Goal: Information Seeking & Learning: Find specific fact

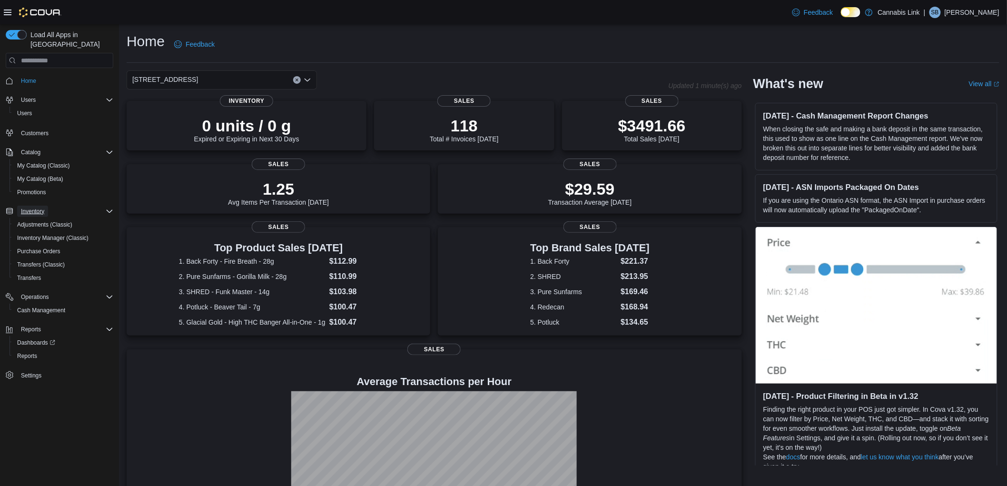
click at [31, 206] on span "Inventory" at bounding box center [32, 211] width 23 height 11
click at [31, 208] on span "Inventory" at bounding box center [32, 212] width 23 height 8
click at [34, 246] on span "Purchase Orders" at bounding box center [38, 251] width 43 height 11
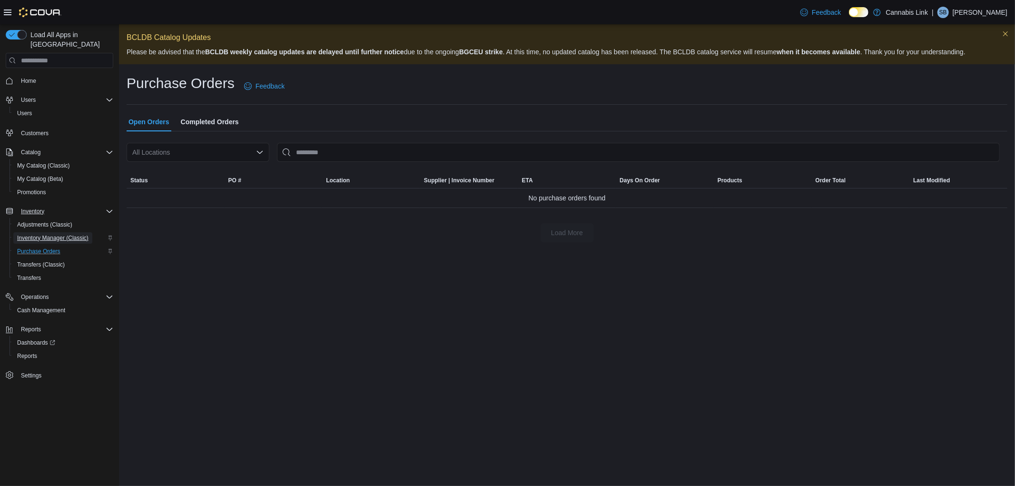
click at [50, 234] on span "Inventory Manager (Classic)" at bounding box center [52, 238] width 71 height 8
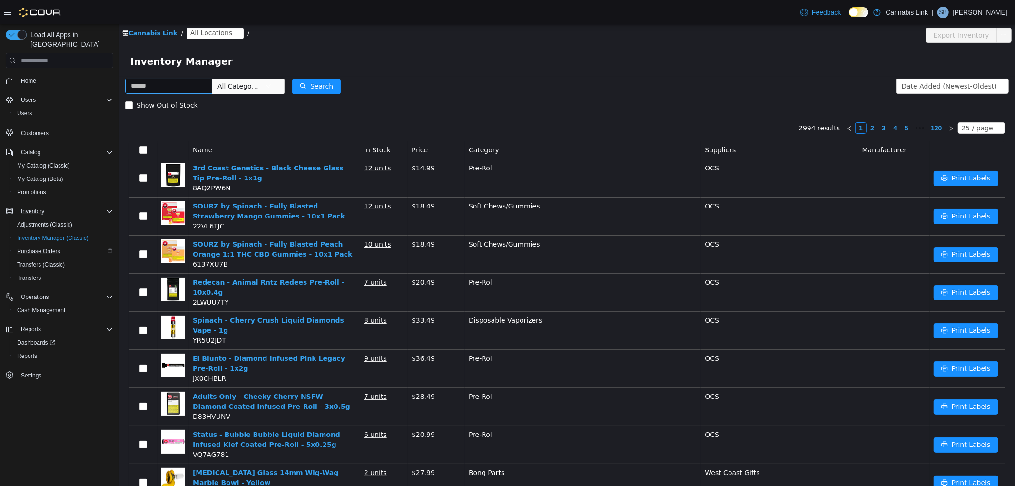
click at [178, 89] on input "text" at bounding box center [168, 86] width 87 height 15
click at [320, 82] on button "Search" at bounding box center [316, 86] width 49 height 15
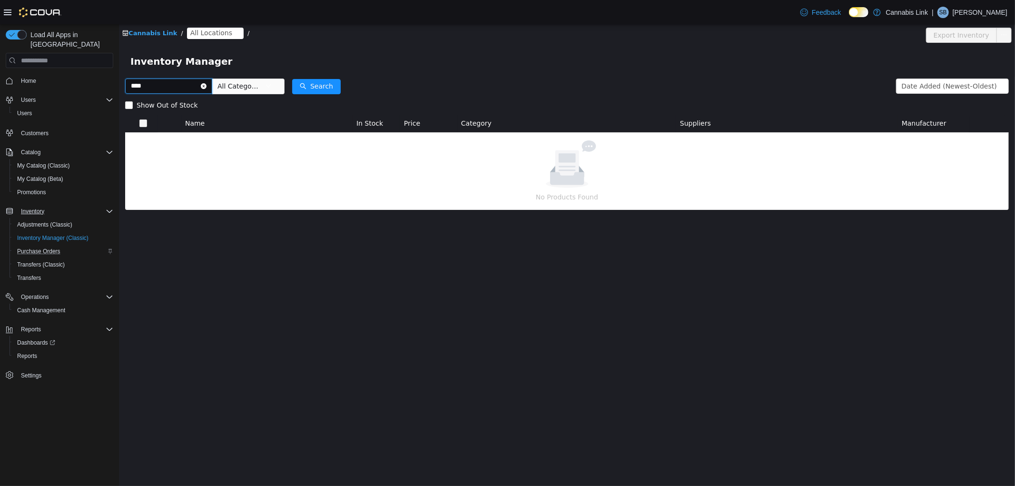
click at [162, 85] on input "****" at bounding box center [168, 86] width 87 height 15
type input "*"
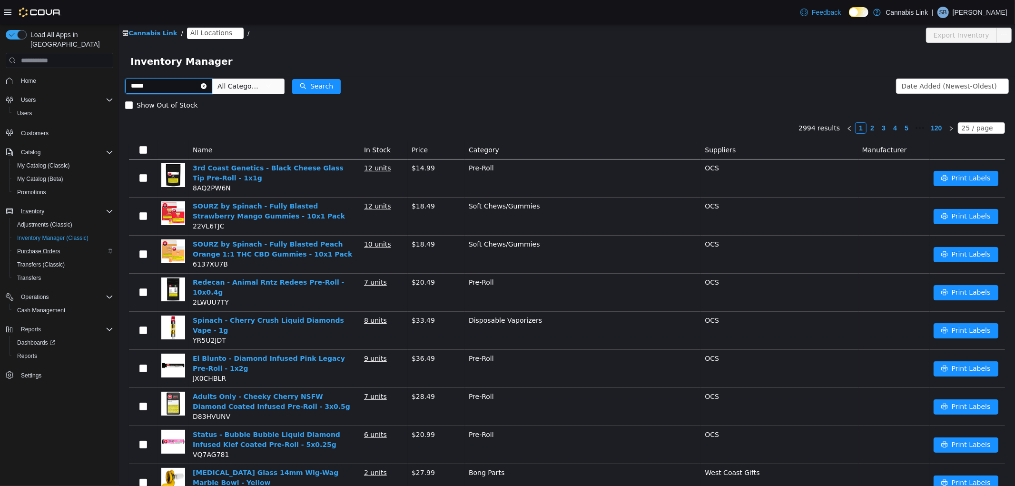
type input "*****"
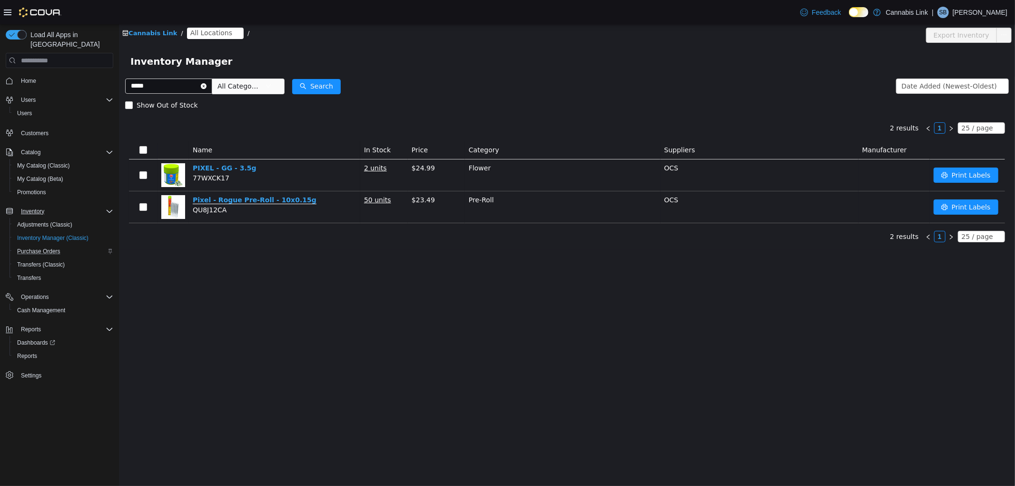
click at [257, 201] on link "Pixel - Rogue Pre-Roll - 10x0.15g" at bounding box center [254, 200] width 124 height 8
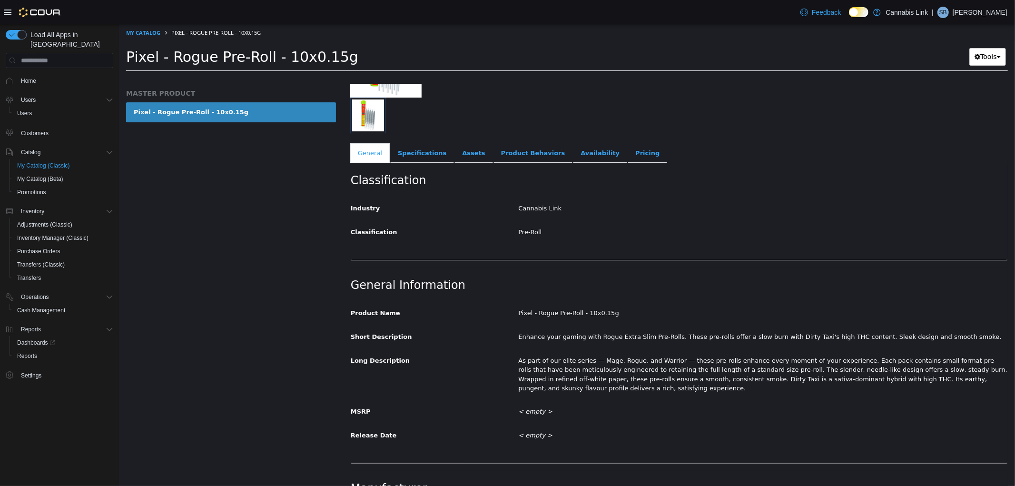
scroll to position [70, 0]
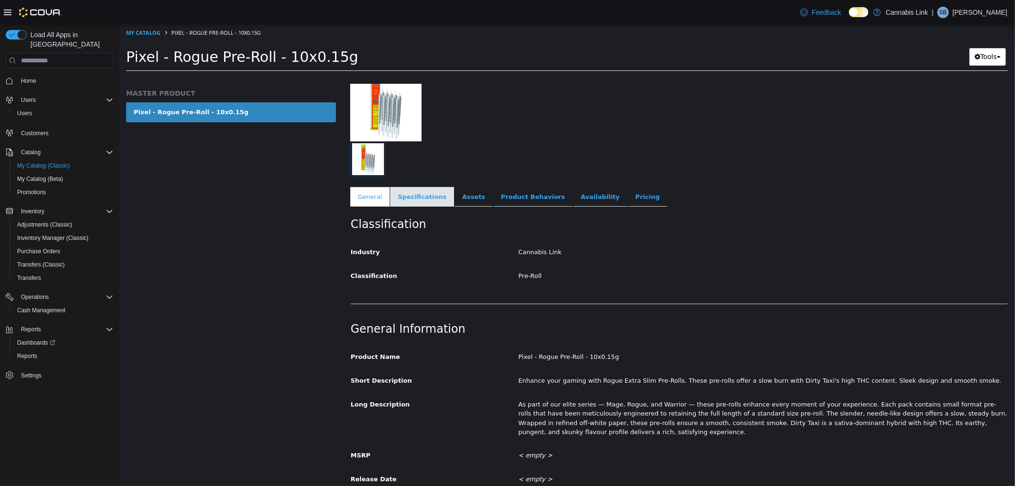
click at [410, 198] on link "Specifications" at bounding box center [422, 197] width 64 height 20
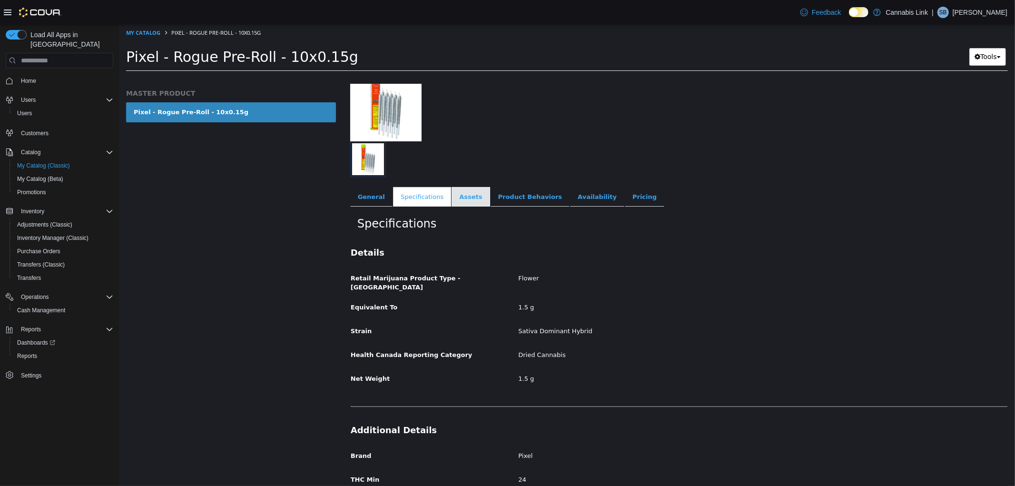
click at [458, 196] on link "Assets" at bounding box center [470, 197] width 38 height 20
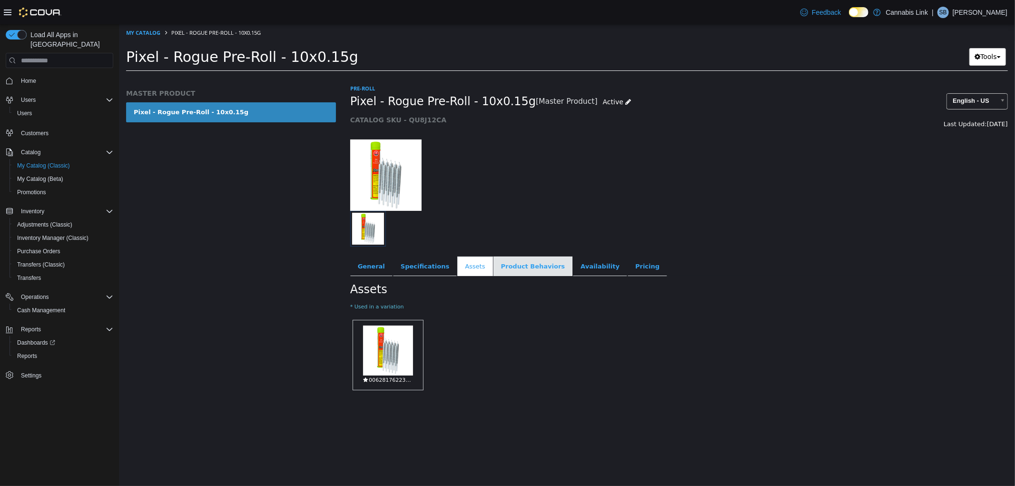
click at [514, 264] on link "Product Behaviors" at bounding box center [532, 267] width 79 height 20
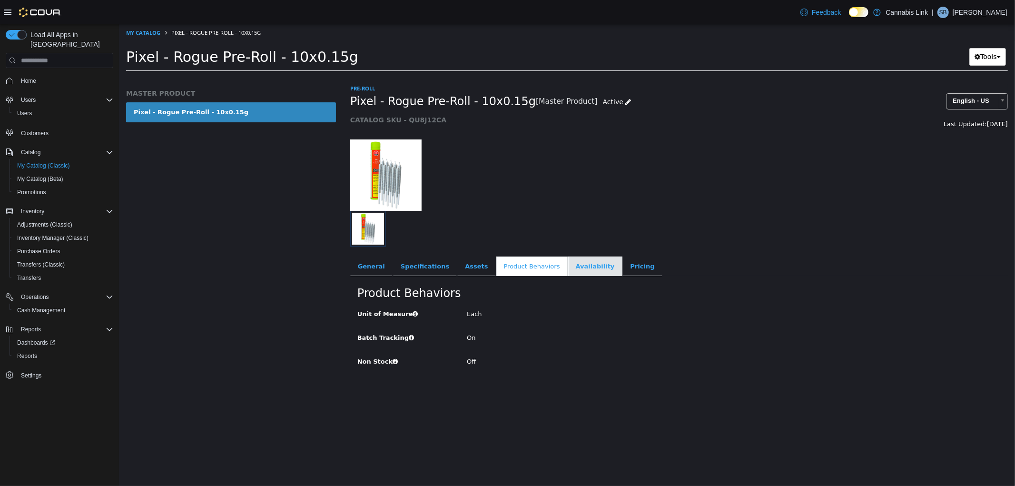
click at [568, 265] on link "Availability" at bounding box center [595, 267] width 54 height 20
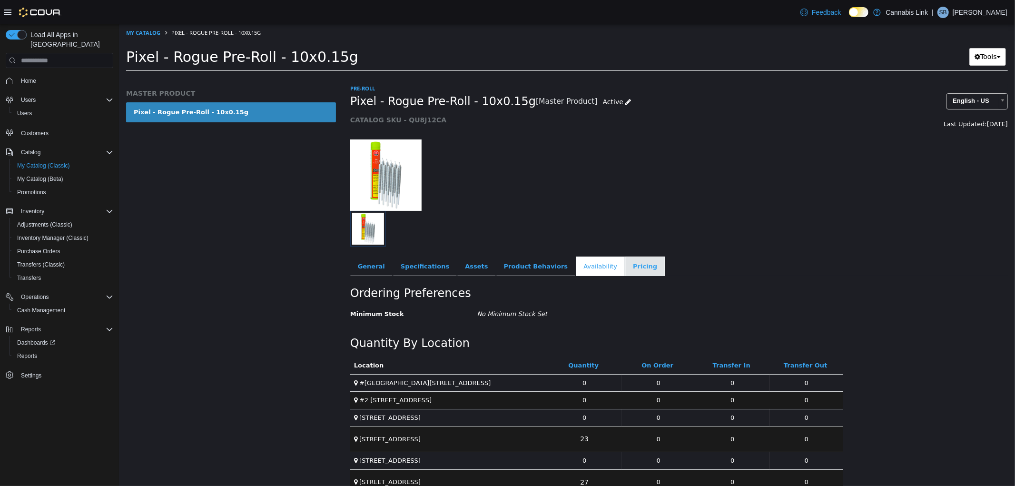
click at [625, 273] on link "Pricing" at bounding box center [645, 267] width 40 height 20
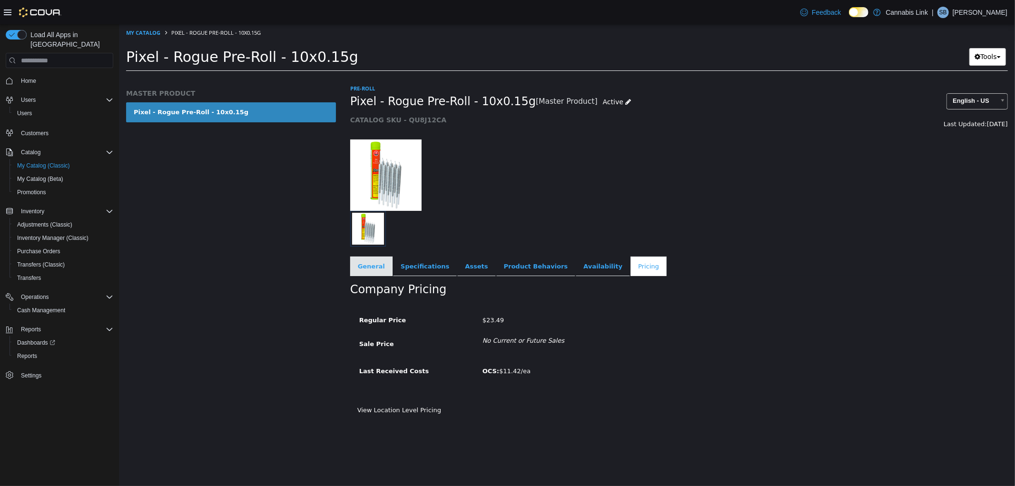
click at [376, 268] on link "General" at bounding box center [371, 267] width 42 height 20
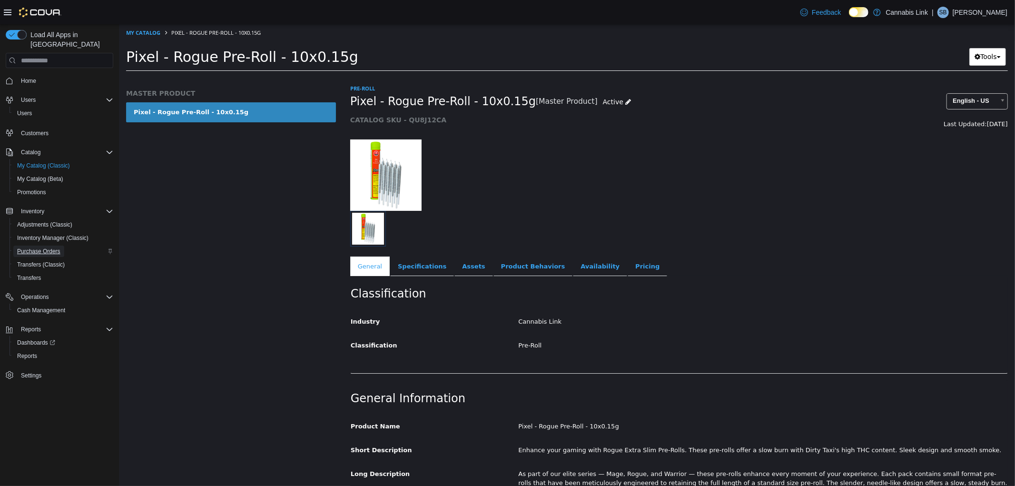
click at [55, 248] on span "Purchase Orders" at bounding box center [38, 252] width 43 height 8
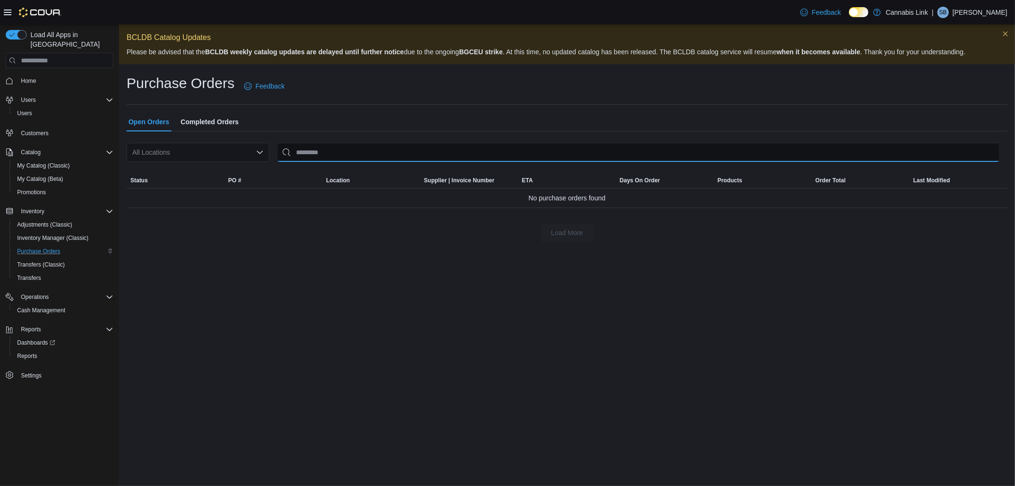
click at [328, 157] on input "This is a search bar. After typing your query, hit enter to filter the results …" at bounding box center [638, 152] width 723 height 19
type input "*****"
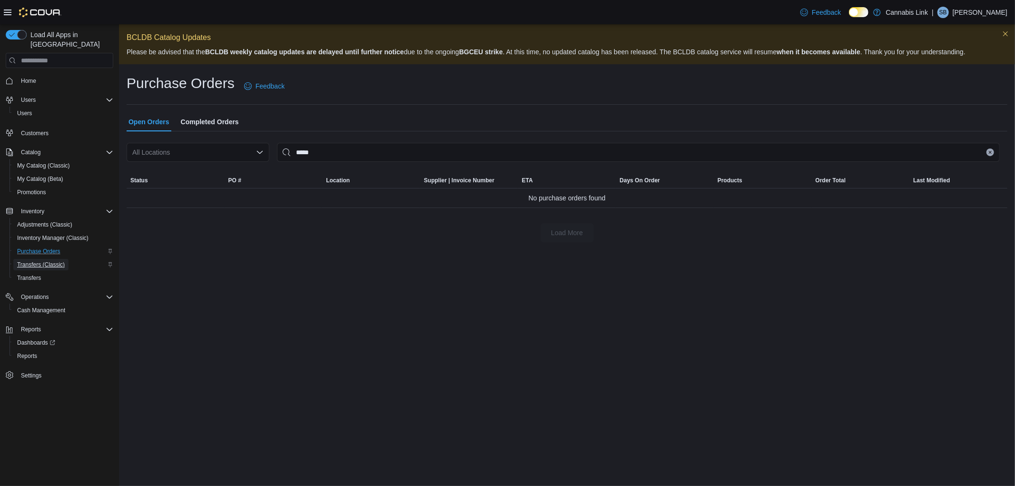
click at [55, 261] on span "Transfers (Classic)" at bounding box center [41, 265] width 48 height 8
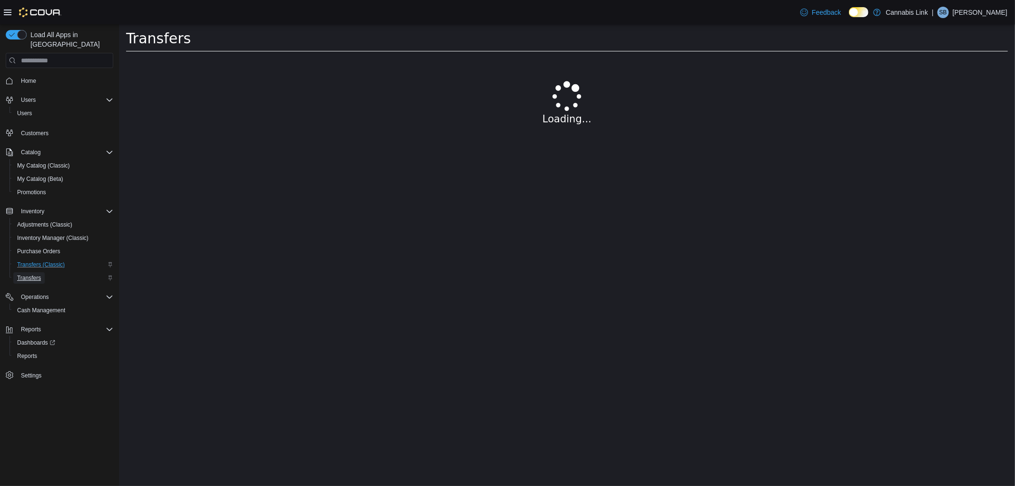
click at [37, 274] on span "Transfers" at bounding box center [29, 278] width 24 height 8
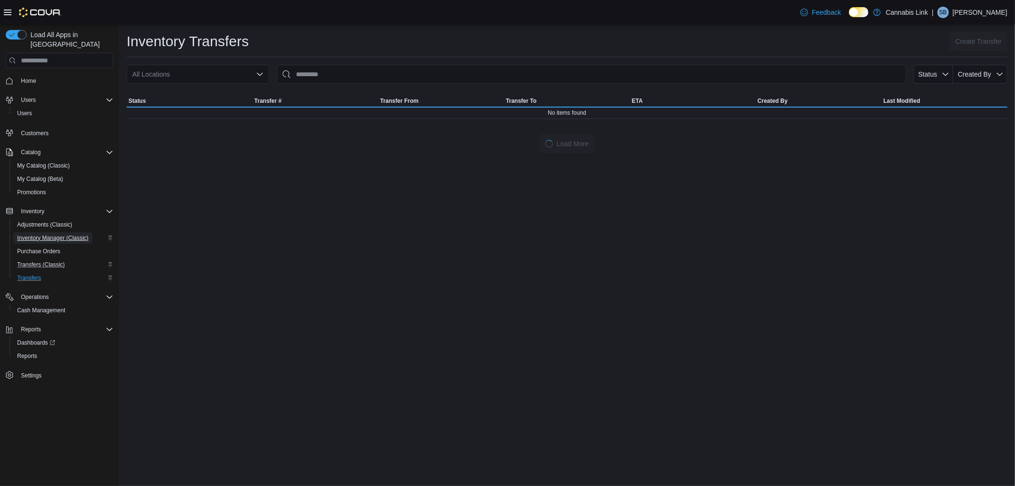
click at [44, 234] on span "Inventory Manager (Classic)" at bounding box center [52, 238] width 71 height 8
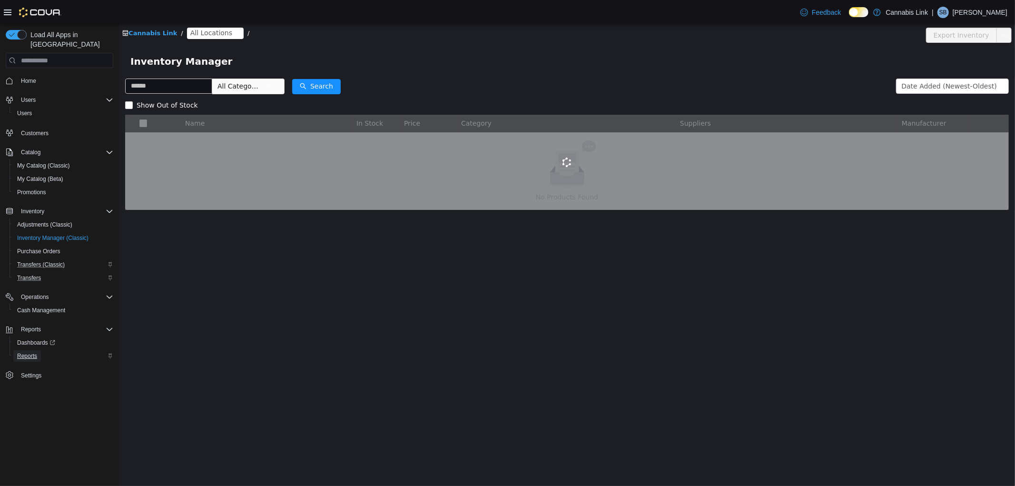
click at [28, 352] on span "Reports" at bounding box center [27, 356] width 20 height 8
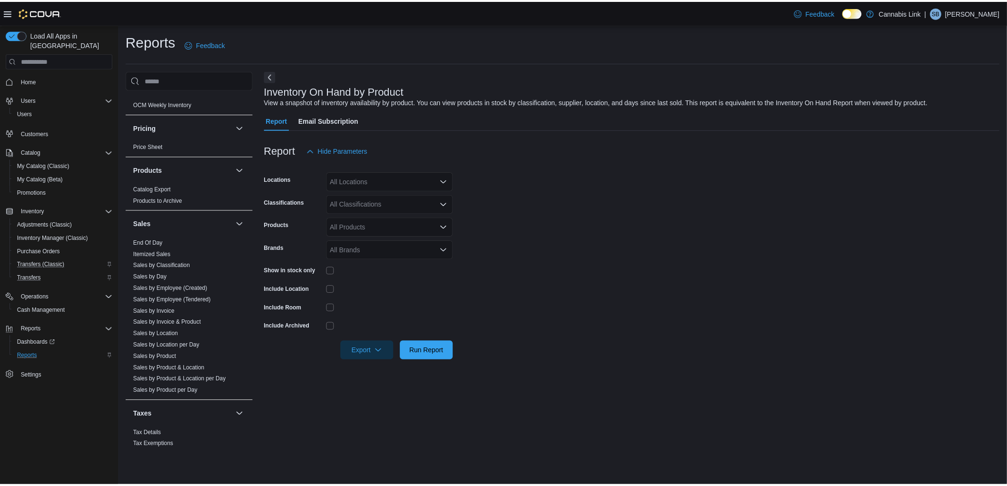
scroll to position [454, 0]
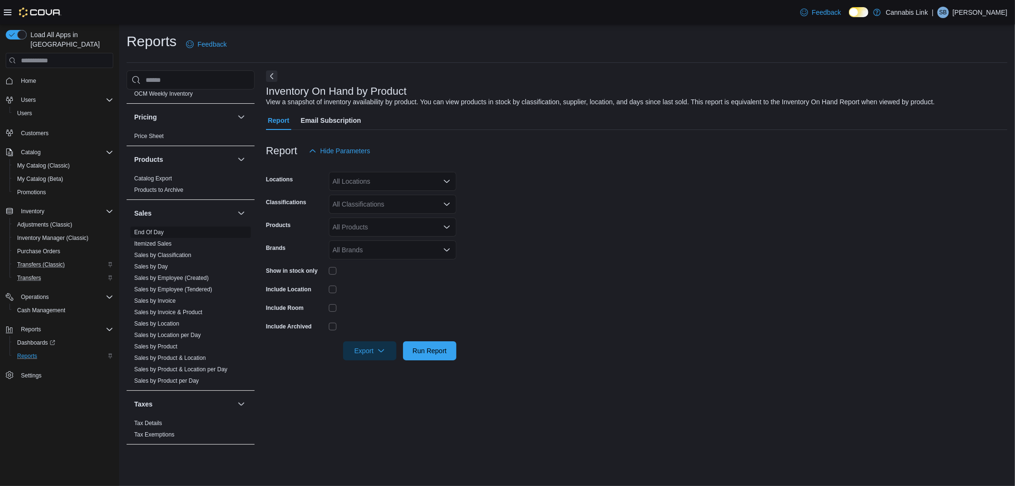
click at [162, 240] on link "Itemized Sales" at bounding box center [153, 243] width 38 height 7
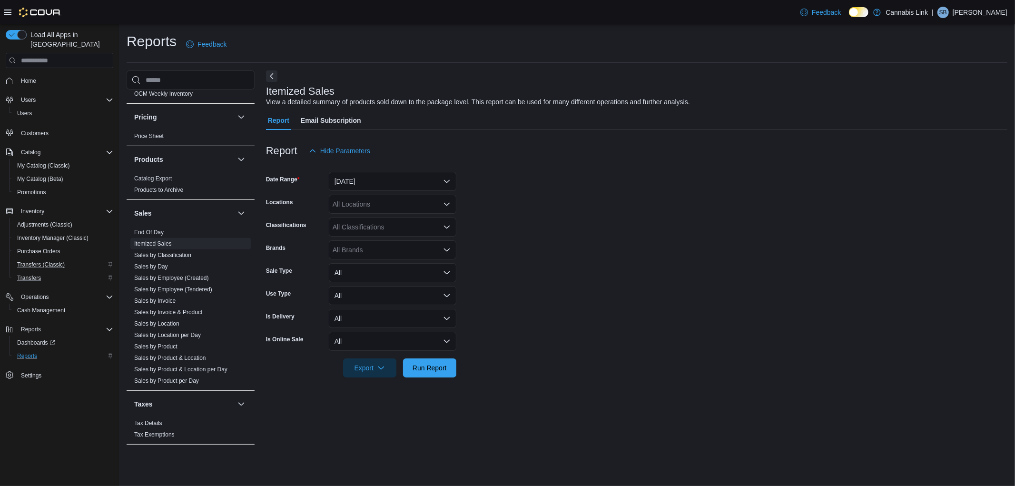
click at [444, 250] on icon "Open list of options" at bounding box center [447, 250] width 8 height 8
type input "***"
click at [369, 264] on span "Pixel" at bounding box center [393, 266] width 116 height 10
click at [438, 374] on span "Run Report" at bounding box center [430, 367] width 42 height 19
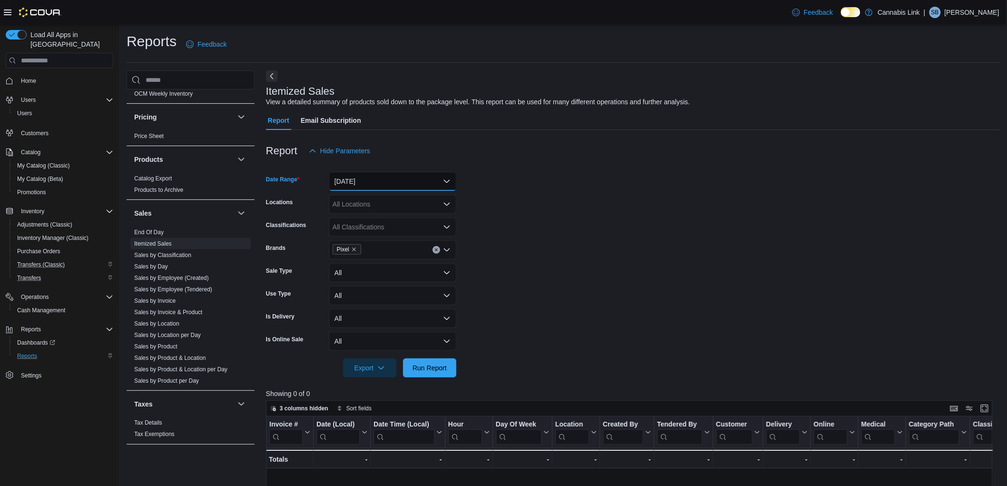
click at [445, 179] on button "Yesterday" at bounding box center [393, 181] width 128 height 19
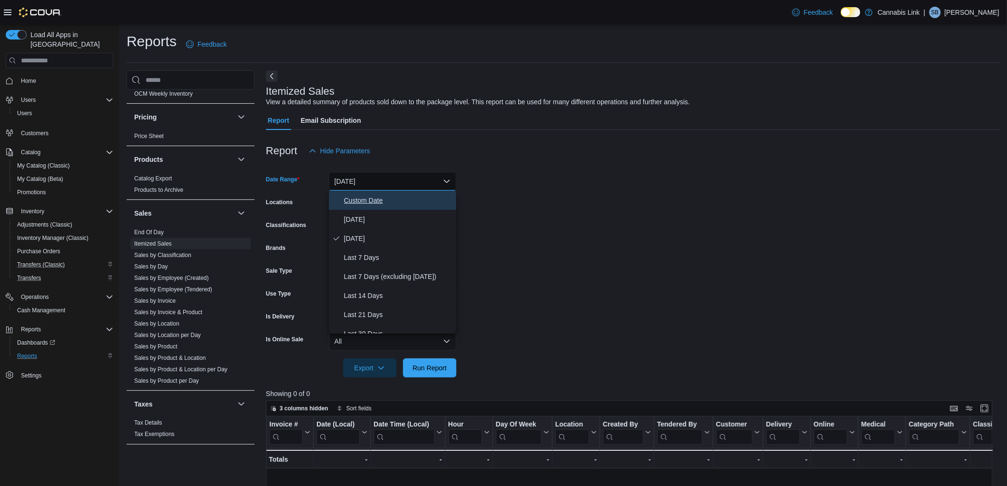
click at [353, 201] on span "Custom Date" at bounding box center [398, 200] width 109 height 11
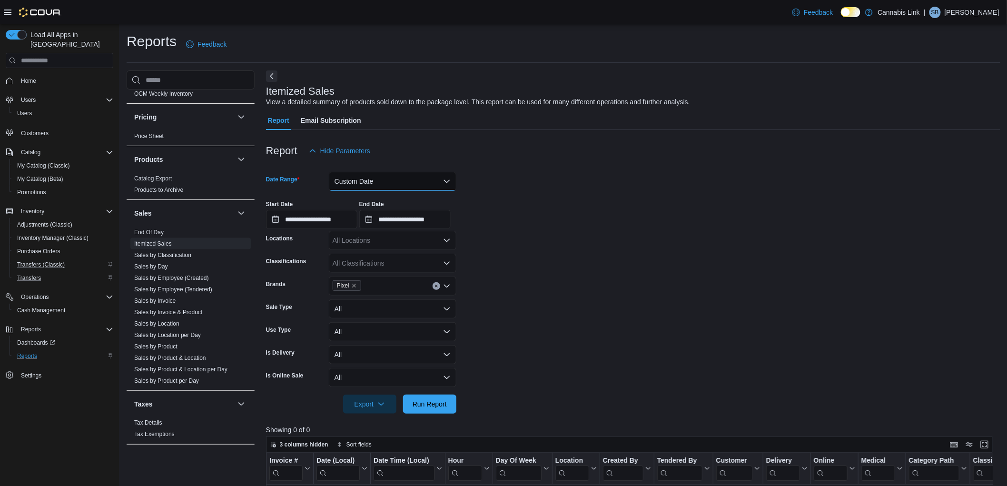
drag, startPoint x: 438, startPoint y: 177, endPoint x: 434, endPoint y: 186, distance: 9.4
click at [438, 178] on button "Custom Date" at bounding box center [393, 181] width 128 height 19
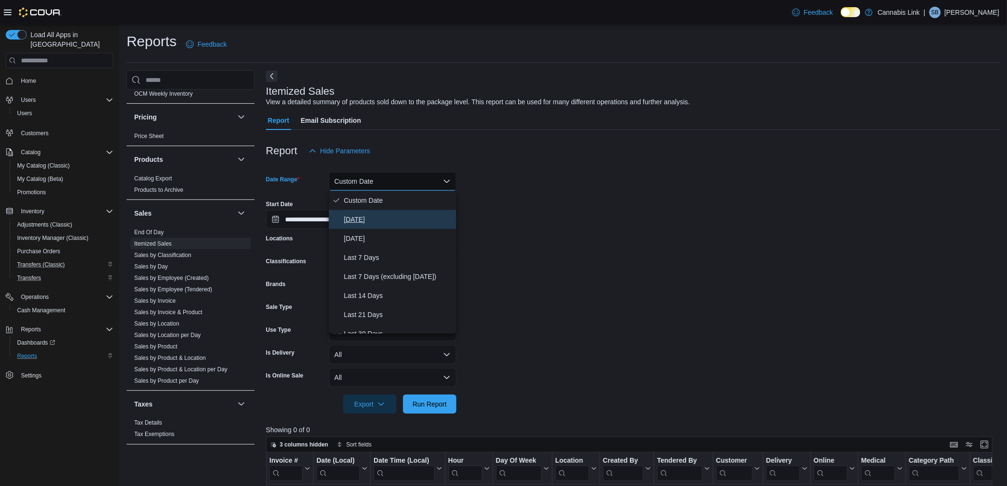
drag, startPoint x: 362, startPoint y: 219, endPoint x: 524, endPoint y: 212, distance: 162.5
click at [362, 219] on span "Today" at bounding box center [398, 219] width 109 height 11
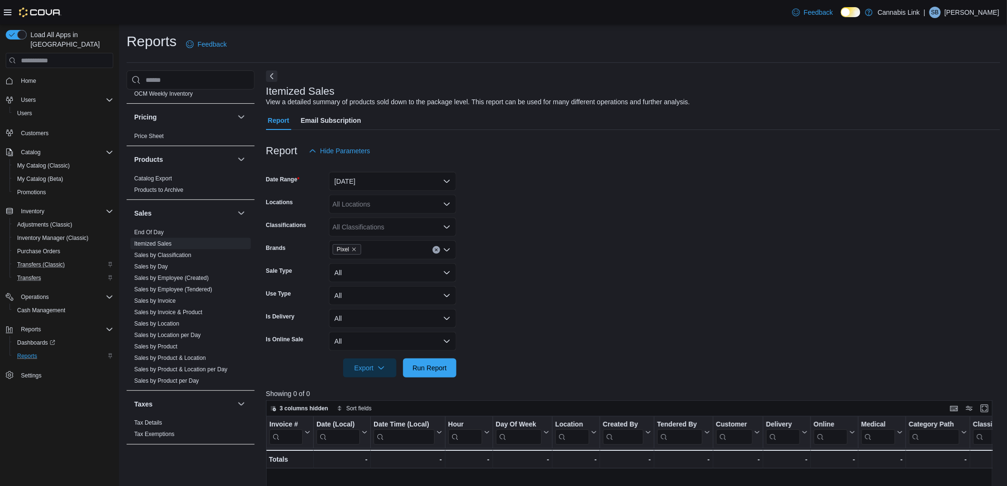
click at [569, 207] on form "Date Range Today Locations All Locations Classifications All Classifications Br…" at bounding box center [633, 268] width 735 height 217
click at [440, 361] on span "Run Report" at bounding box center [430, 367] width 42 height 19
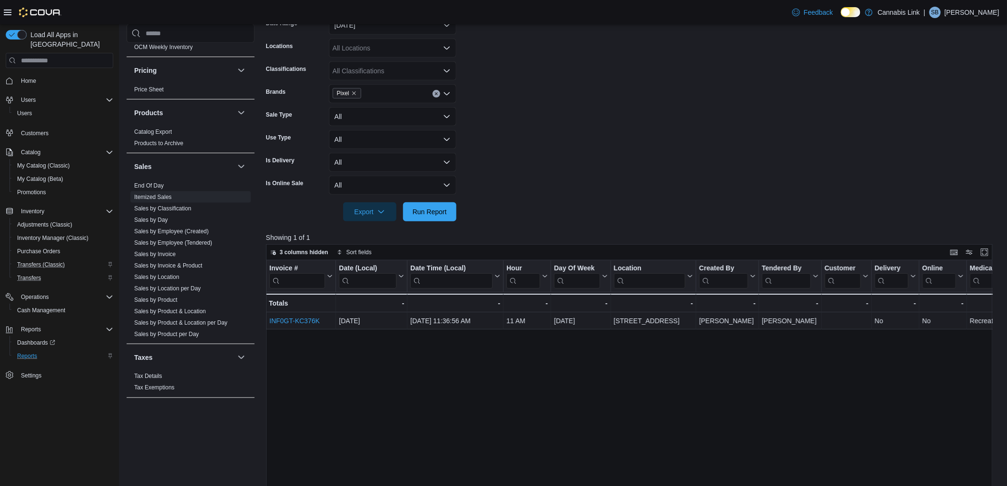
scroll to position [159, 0]
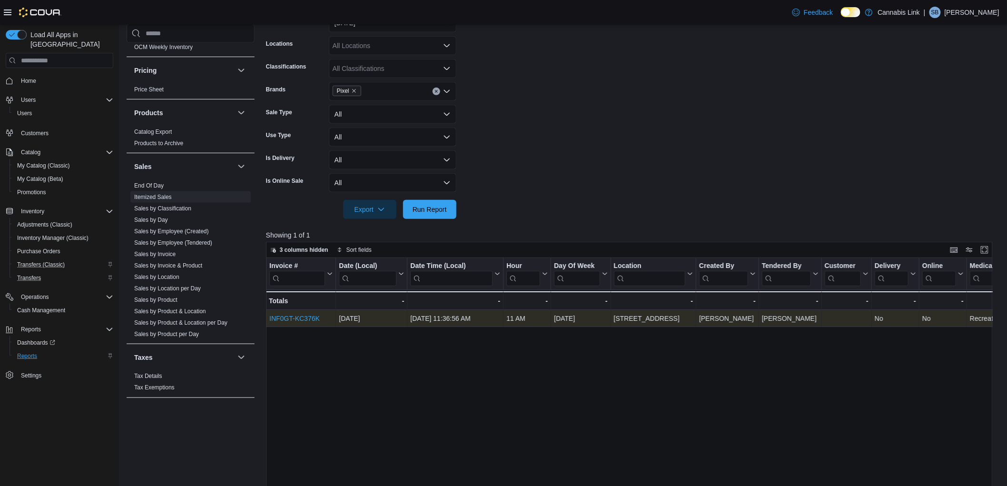
click at [307, 315] on link "INF0GT-KC376K" at bounding box center [294, 319] width 50 height 8
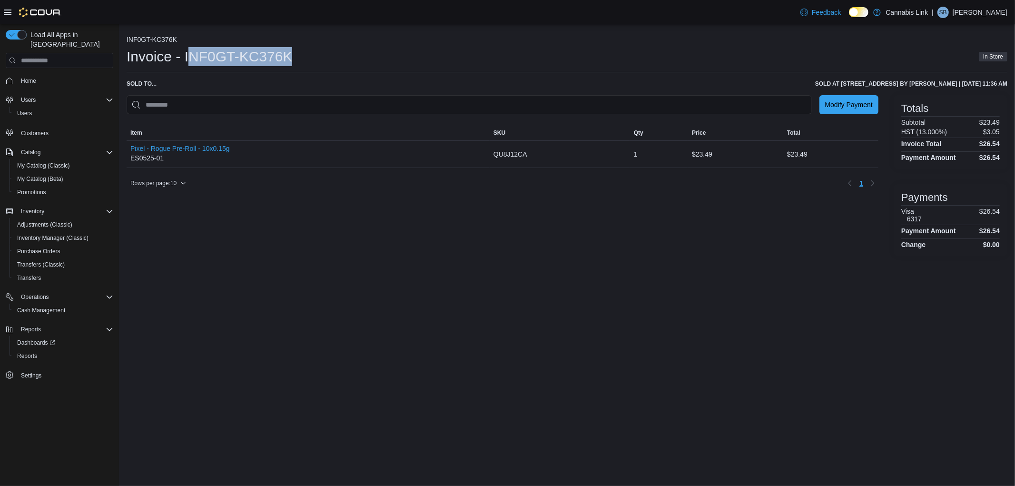
drag, startPoint x: 192, startPoint y: 58, endPoint x: 322, endPoint y: 60, distance: 130.4
click at [322, 60] on div "Invoice - INF0GT-KC376K In Store" at bounding box center [567, 56] width 881 height 19
